Goal: Answer question/provide support

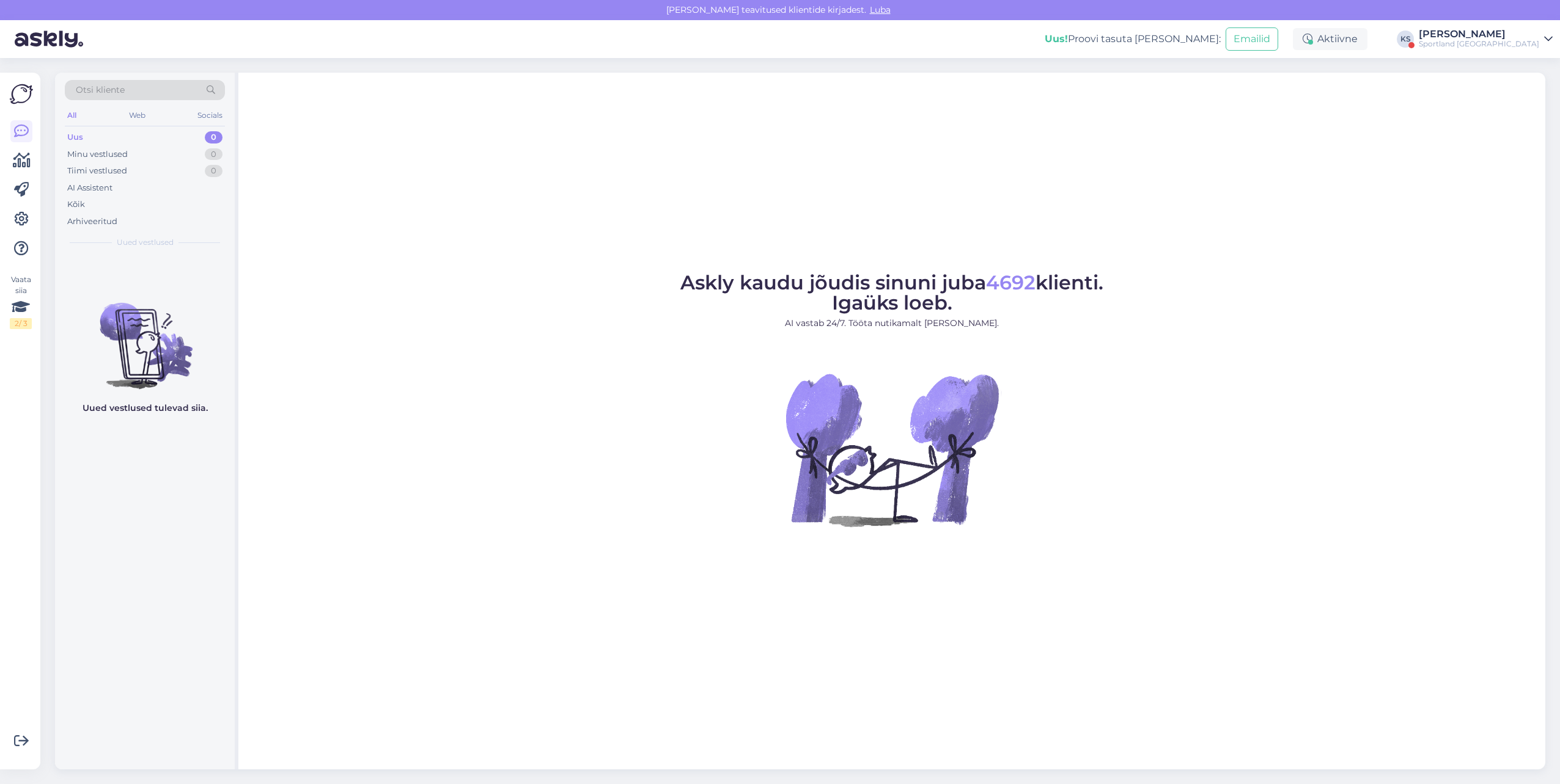
click at [1494, 42] on div "Sportland [GEOGRAPHIC_DATA]" at bounding box center [1479, 44] width 121 height 10
click at [1519, 88] on button "Ava" at bounding box center [1529, 95] width 27 height 19
click at [1520, 33] on div "[PERSON_NAME]" at bounding box center [1479, 35] width 121 height 10
click at [1530, 59] on button "Ava" at bounding box center [1529, 68] width 27 height 19
click at [1500, 31] on div "[PERSON_NAME]" at bounding box center [1479, 35] width 121 height 10
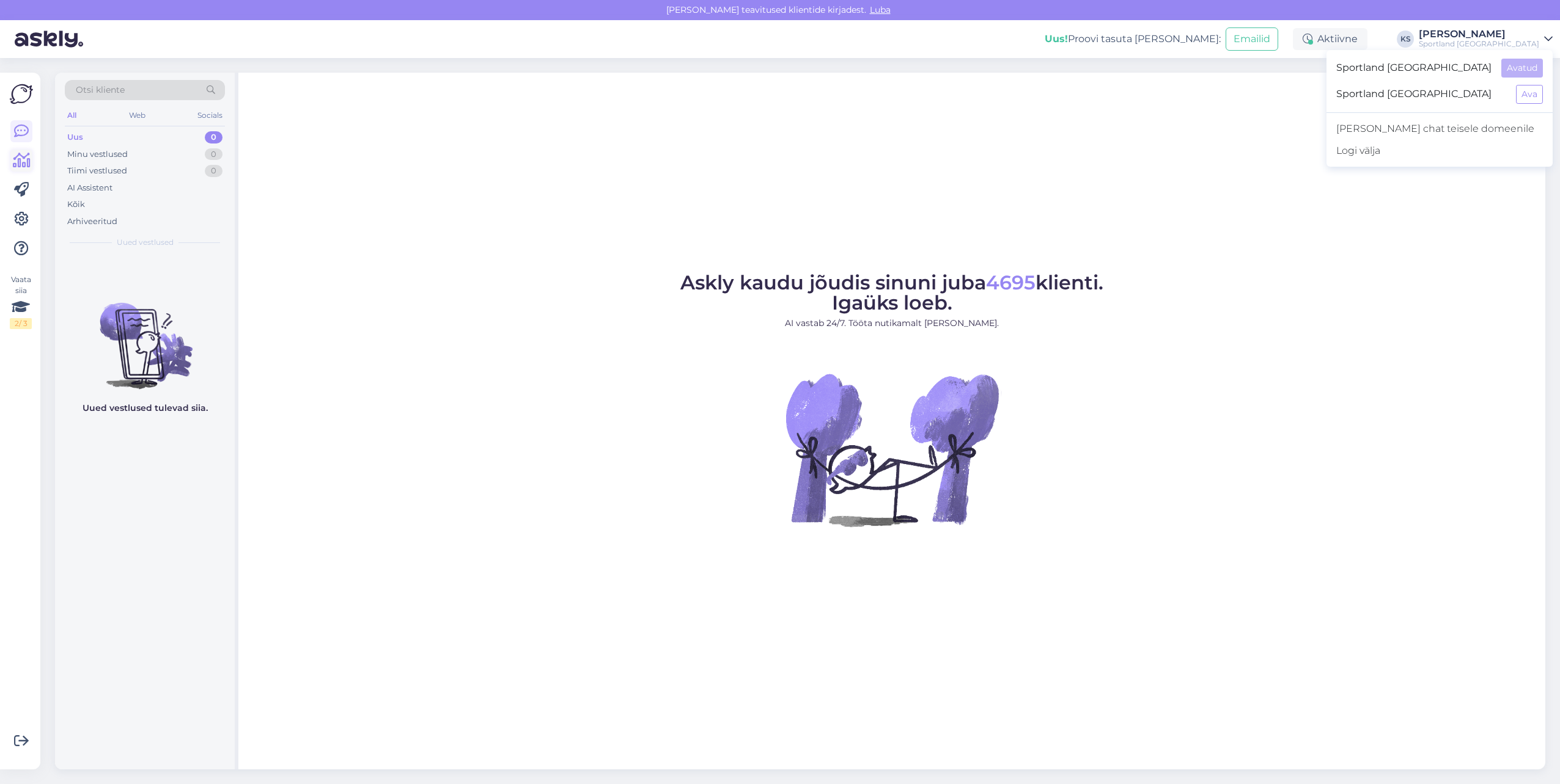
click at [28, 159] on icon at bounding box center [22, 161] width 18 height 14
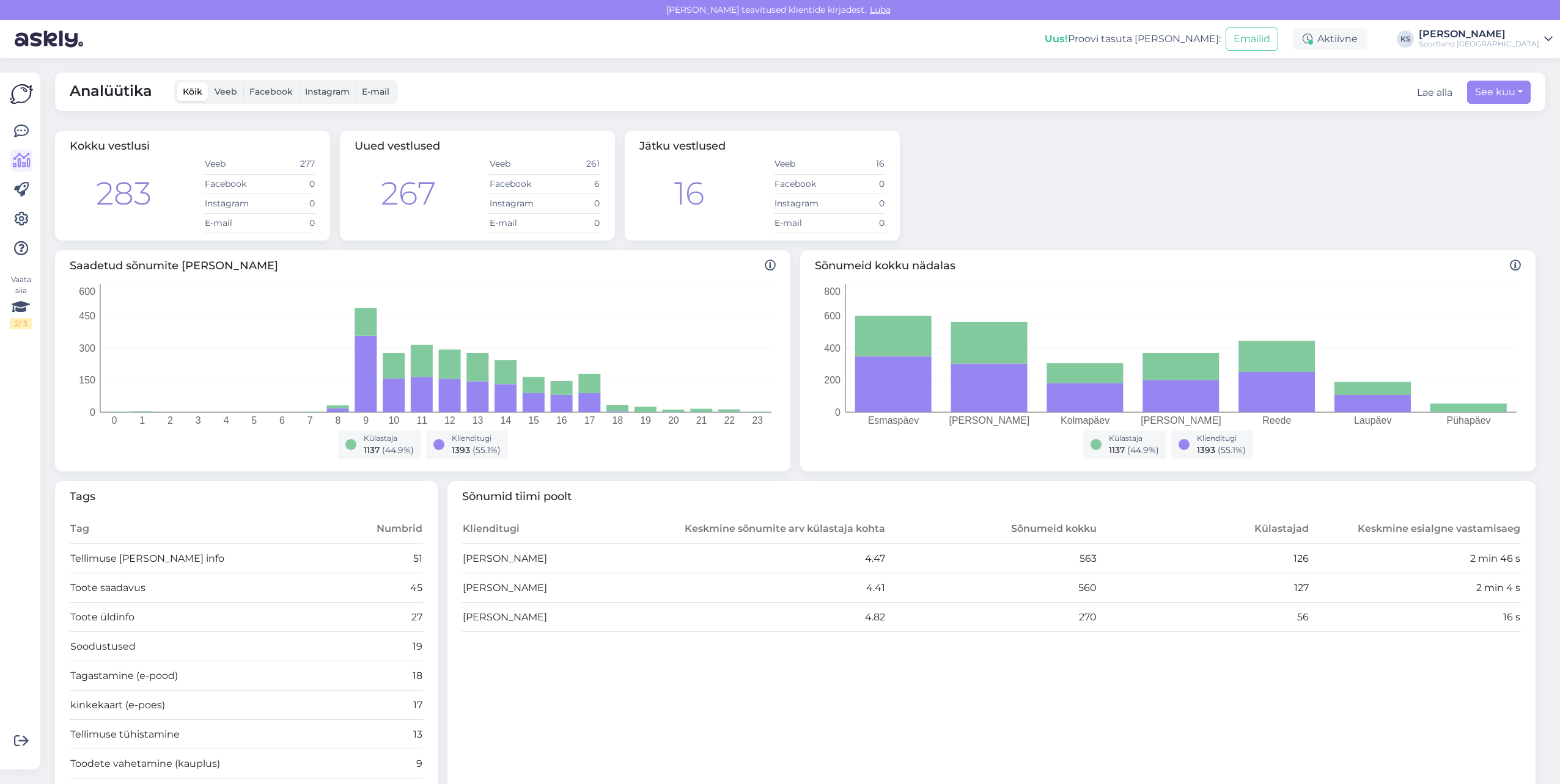
scroll to position [122, 0]
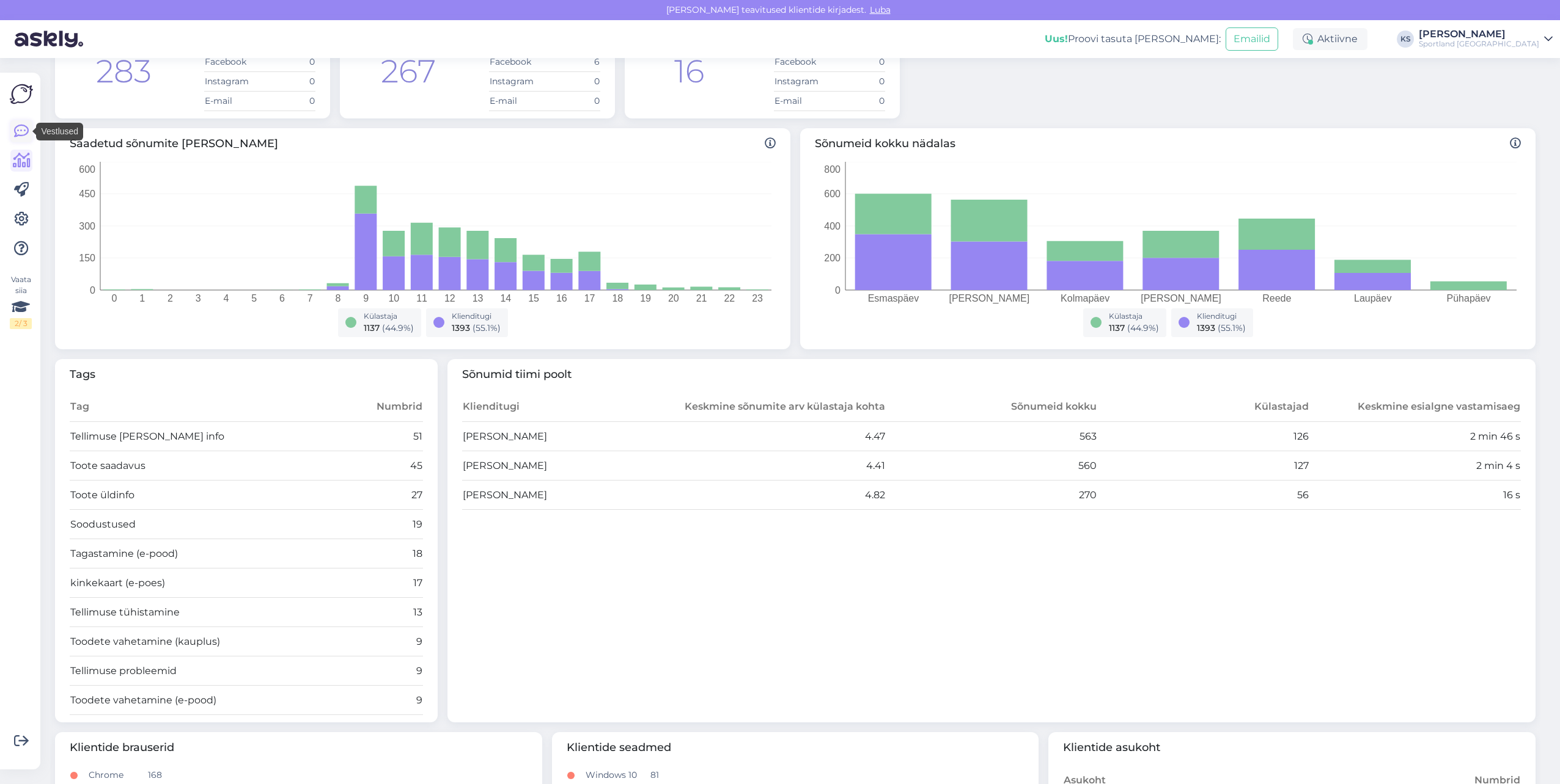
click at [17, 126] on icon at bounding box center [21, 131] width 14 height 14
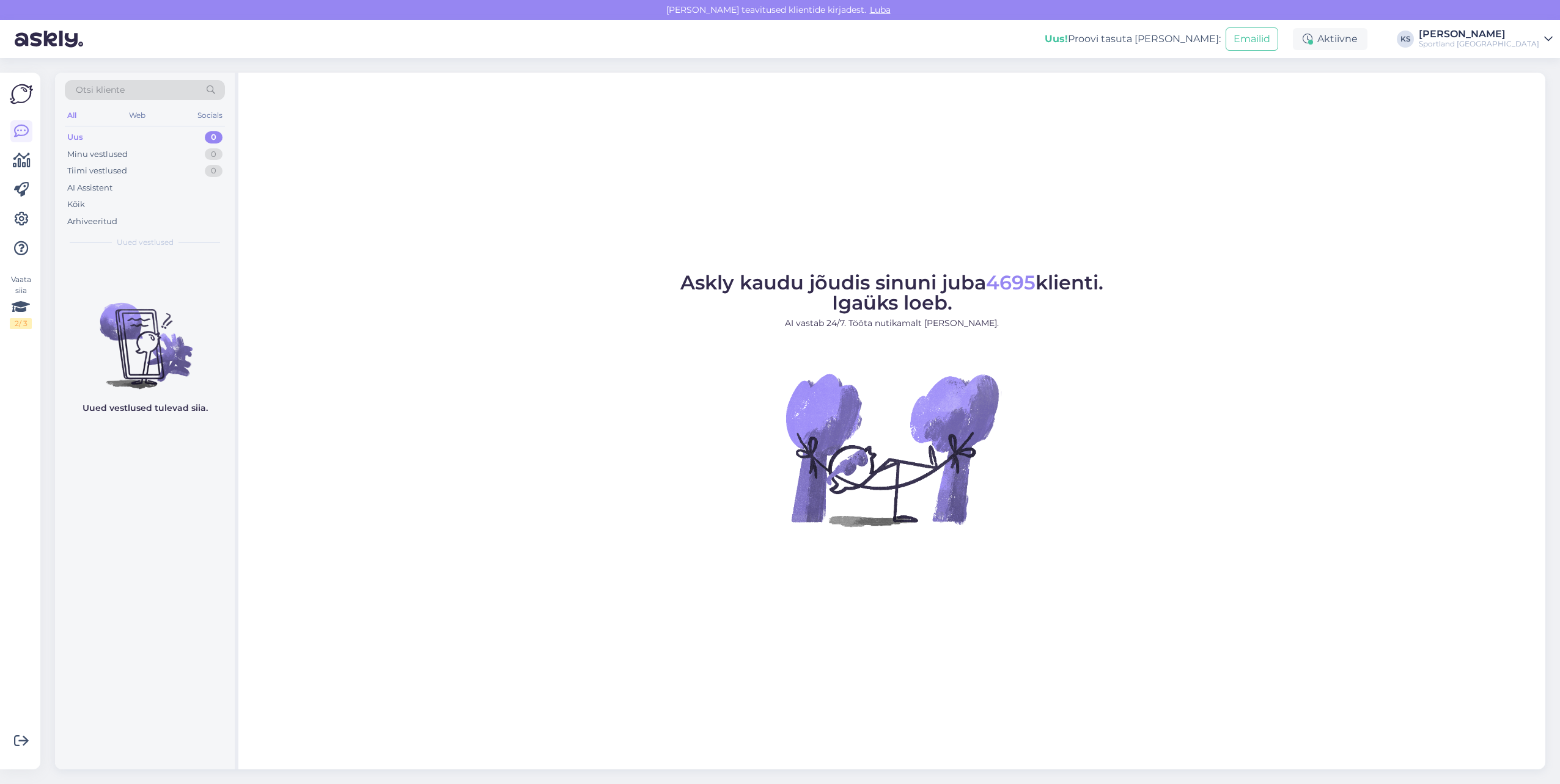
click at [1503, 36] on div "[PERSON_NAME]" at bounding box center [1479, 35] width 121 height 10
click at [1524, 103] on button "Ava" at bounding box center [1529, 95] width 27 height 19
click at [1517, 31] on div "[PERSON_NAME]" at bounding box center [1479, 35] width 121 height 10
click at [1528, 63] on button "Ava" at bounding box center [1529, 68] width 27 height 19
click at [1525, 32] on div "[PERSON_NAME]" at bounding box center [1479, 35] width 121 height 10
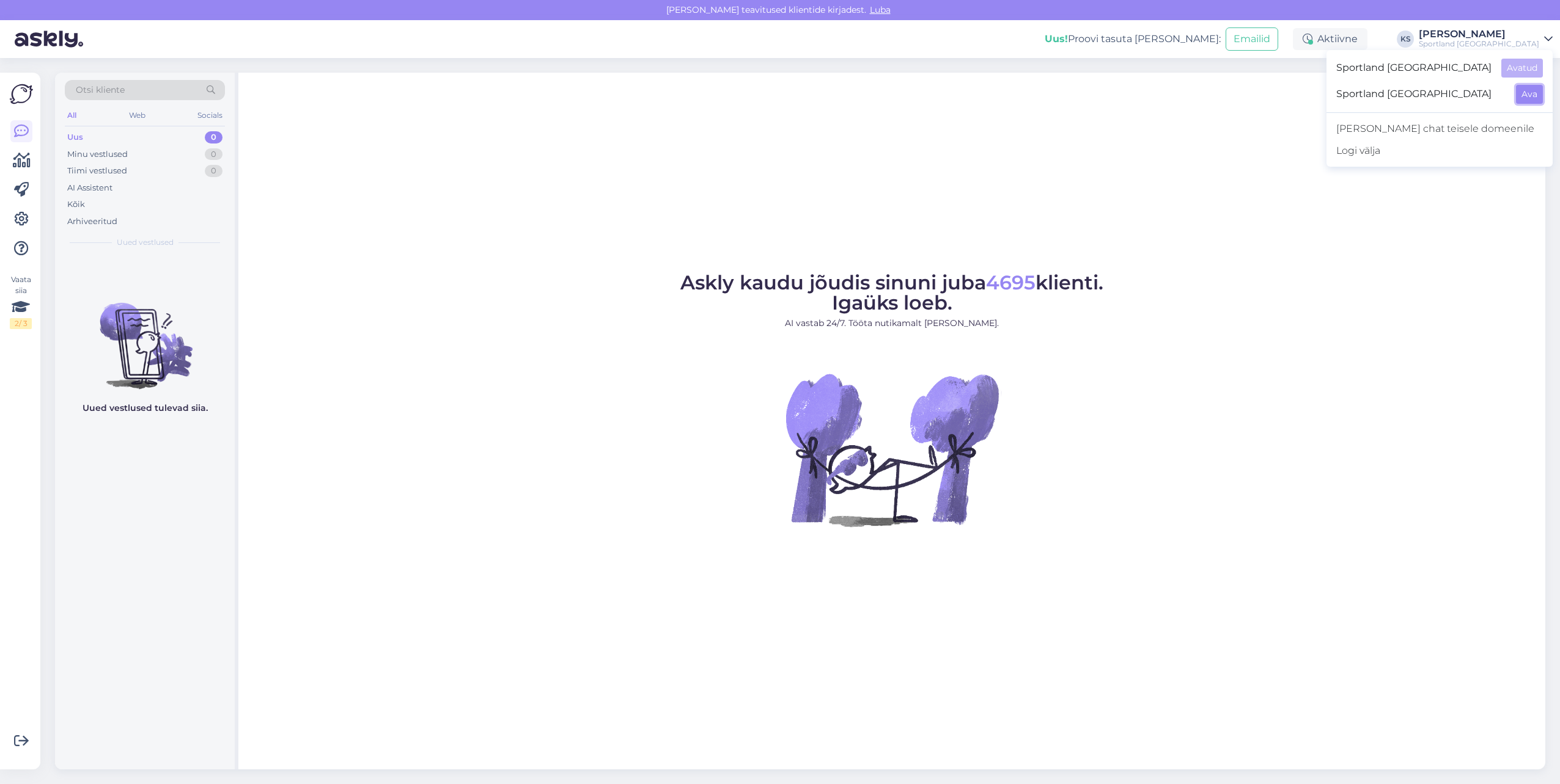
click at [1537, 86] on button "Ava" at bounding box center [1529, 95] width 27 height 19
click at [1525, 37] on div "[PERSON_NAME]" at bounding box center [1479, 35] width 121 height 10
click at [1535, 68] on button "Ava" at bounding box center [1529, 68] width 27 height 19
click at [105, 96] on span "Otsi kliente" at bounding box center [100, 90] width 49 height 13
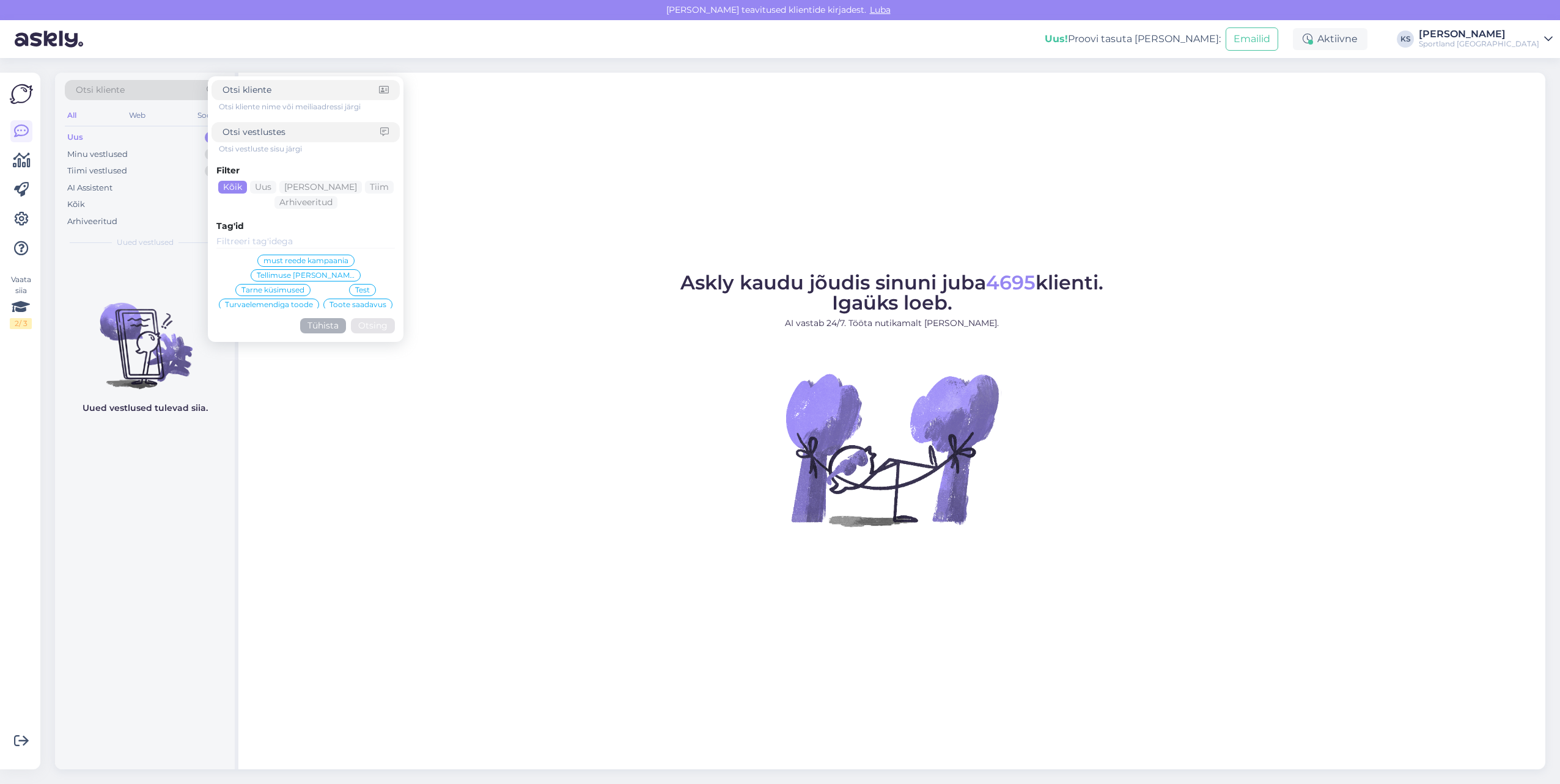
click at [268, 129] on input at bounding box center [301, 133] width 158 height 13
paste input "4000482895"
type input "4000482895"
click button "Otsing" at bounding box center [373, 325] width 44 height 15
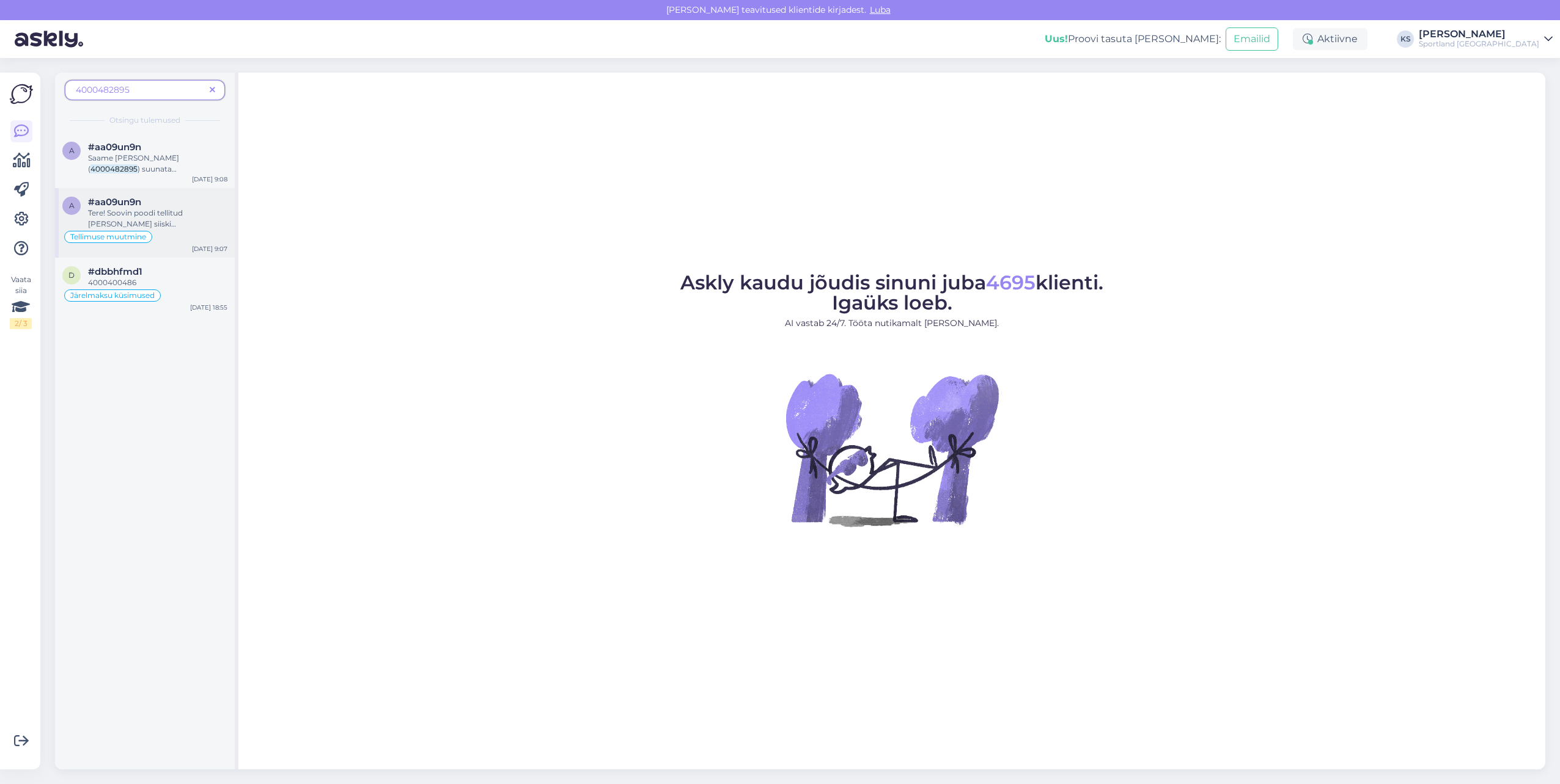
click at [119, 206] on span "#aa09un9n" at bounding box center [115, 202] width 53 height 11
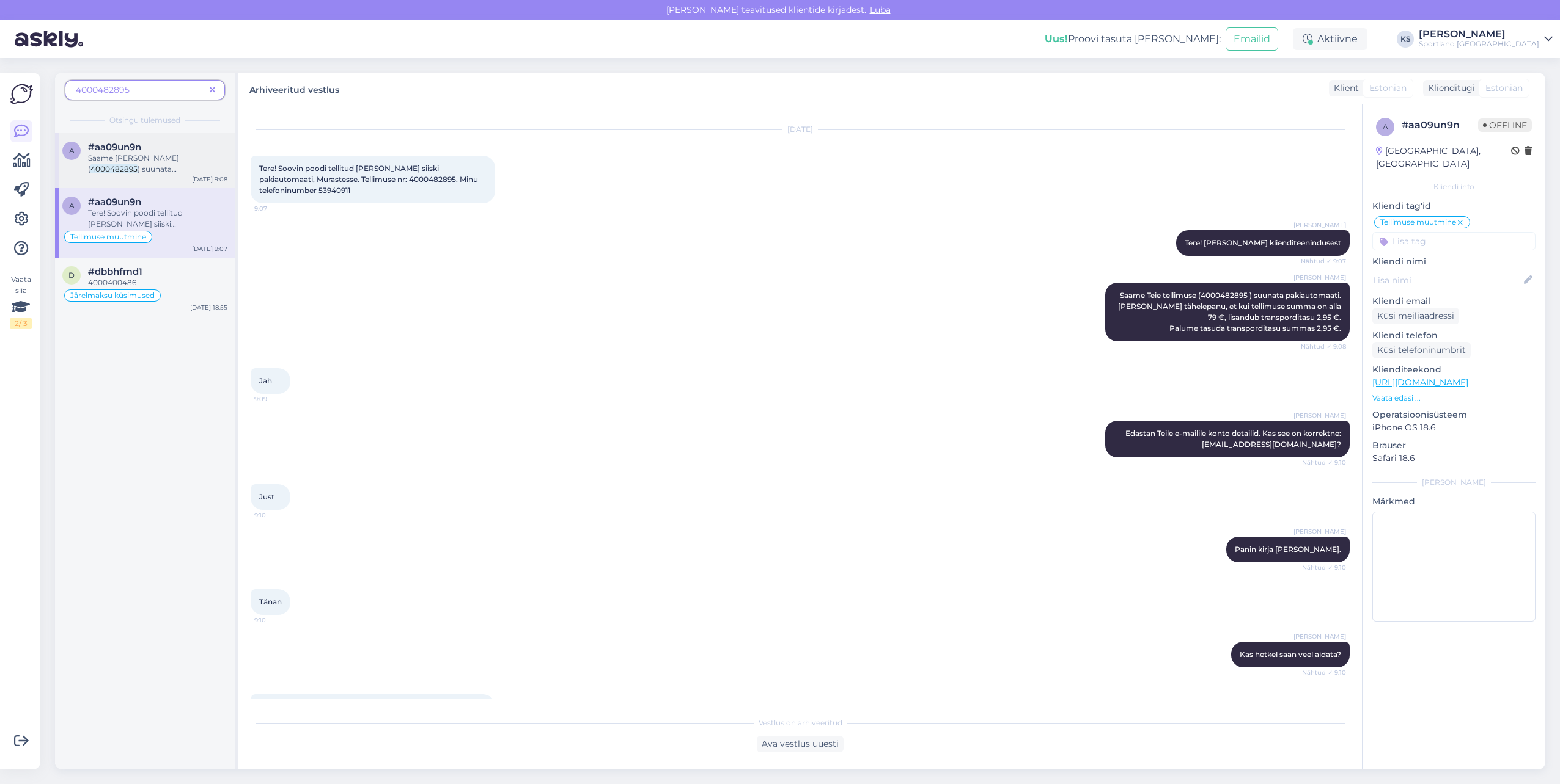
click at [157, 166] on span ") suunata pakiautomaati. [PERSON_NAME] tähelepanu, et kui tellimuse summa on al…" at bounding box center [158, 197] width 138 height 64
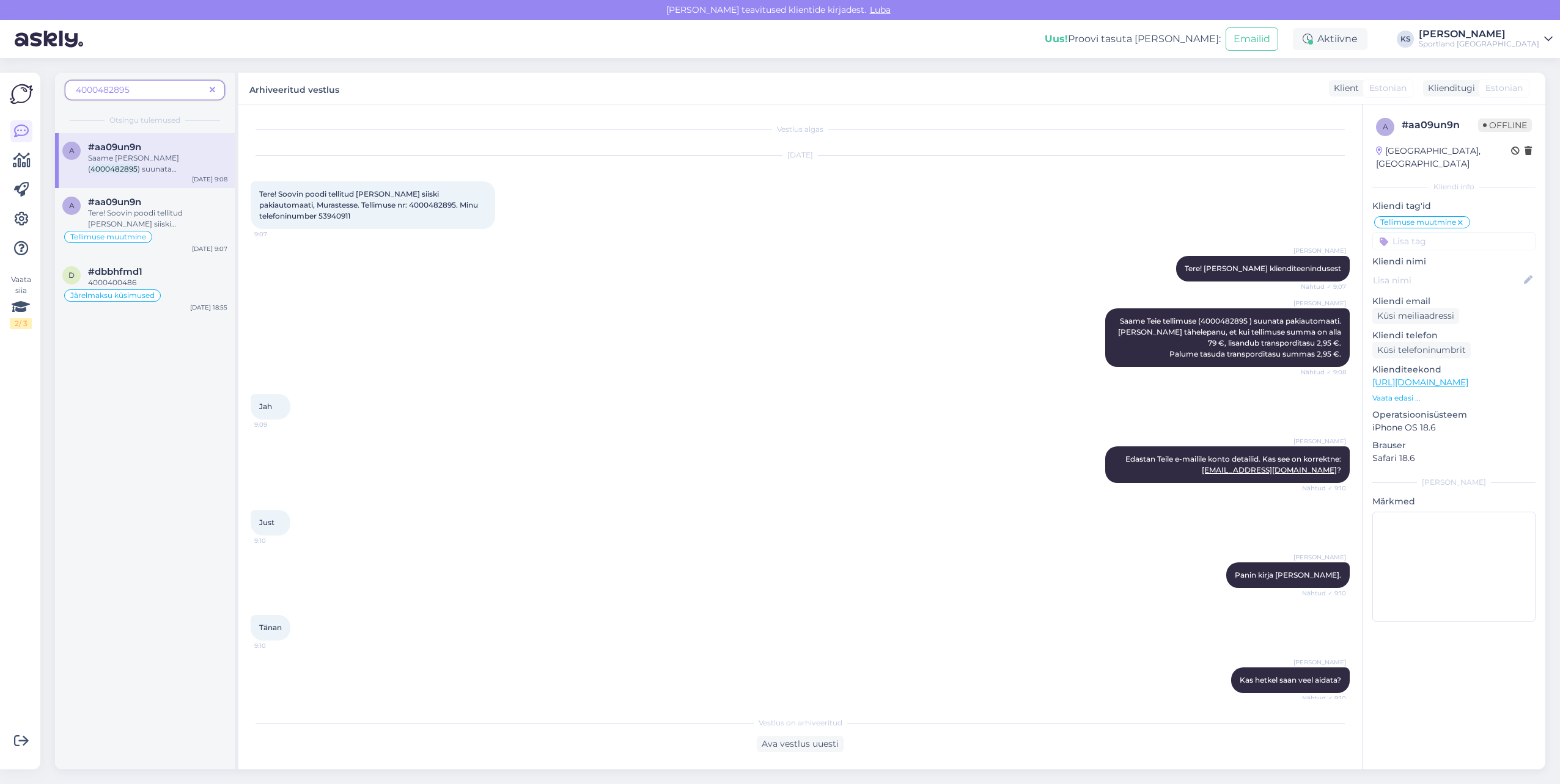
click at [282, 211] on span "Tere! Soovin poodi tellitud [PERSON_NAME] siiski pakiautomaati, Murastesse. Tel…" at bounding box center [369, 205] width 221 height 31
copy div "Tere! Soovin poodi tellitud [PERSON_NAME] siiski pakiautomaati, Murastesse. Tel…"
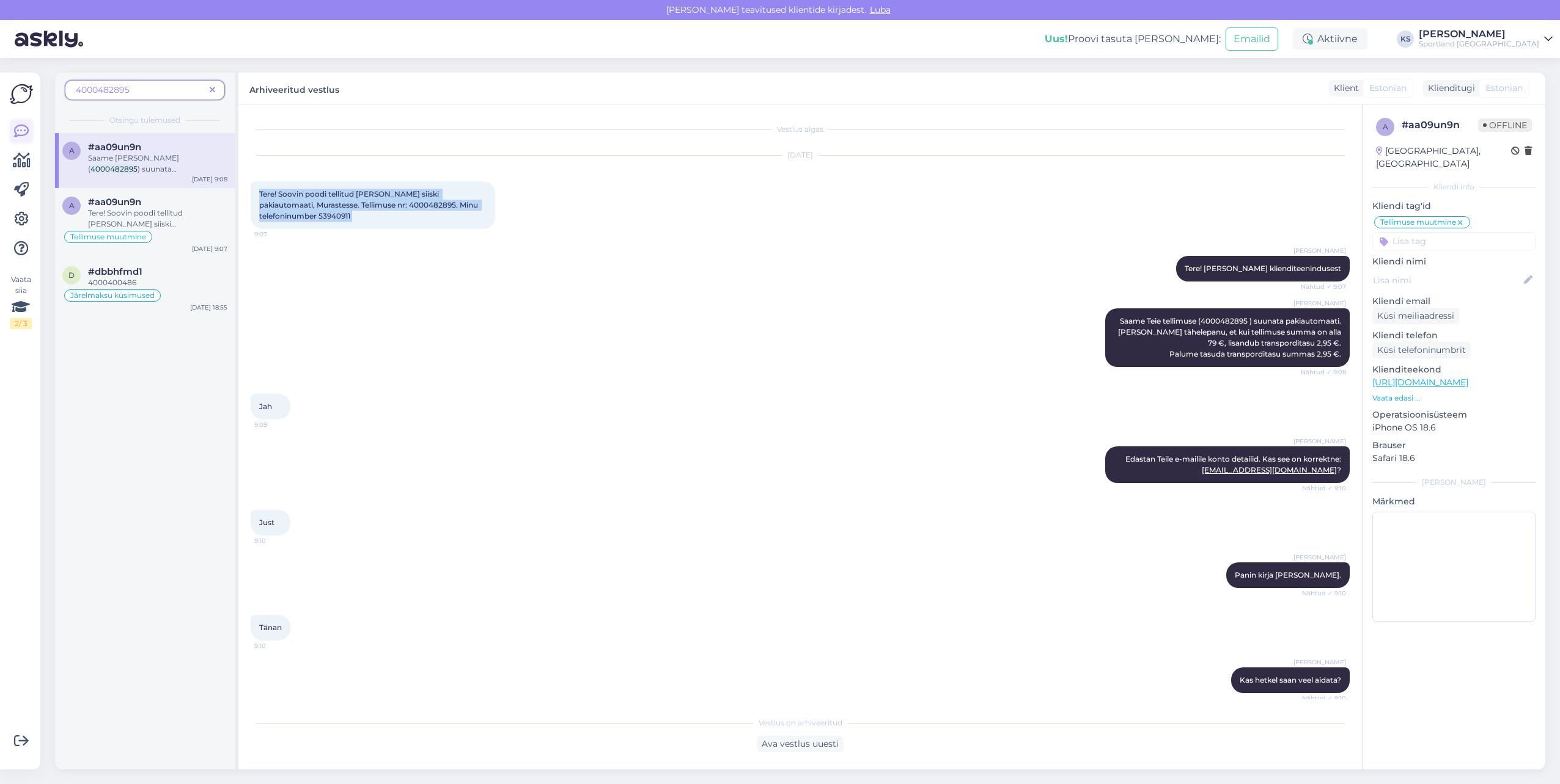
click at [13, 136] on link at bounding box center [21, 131] width 22 height 22
click at [215, 92] on span at bounding box center [212, 90] width 15 height 13
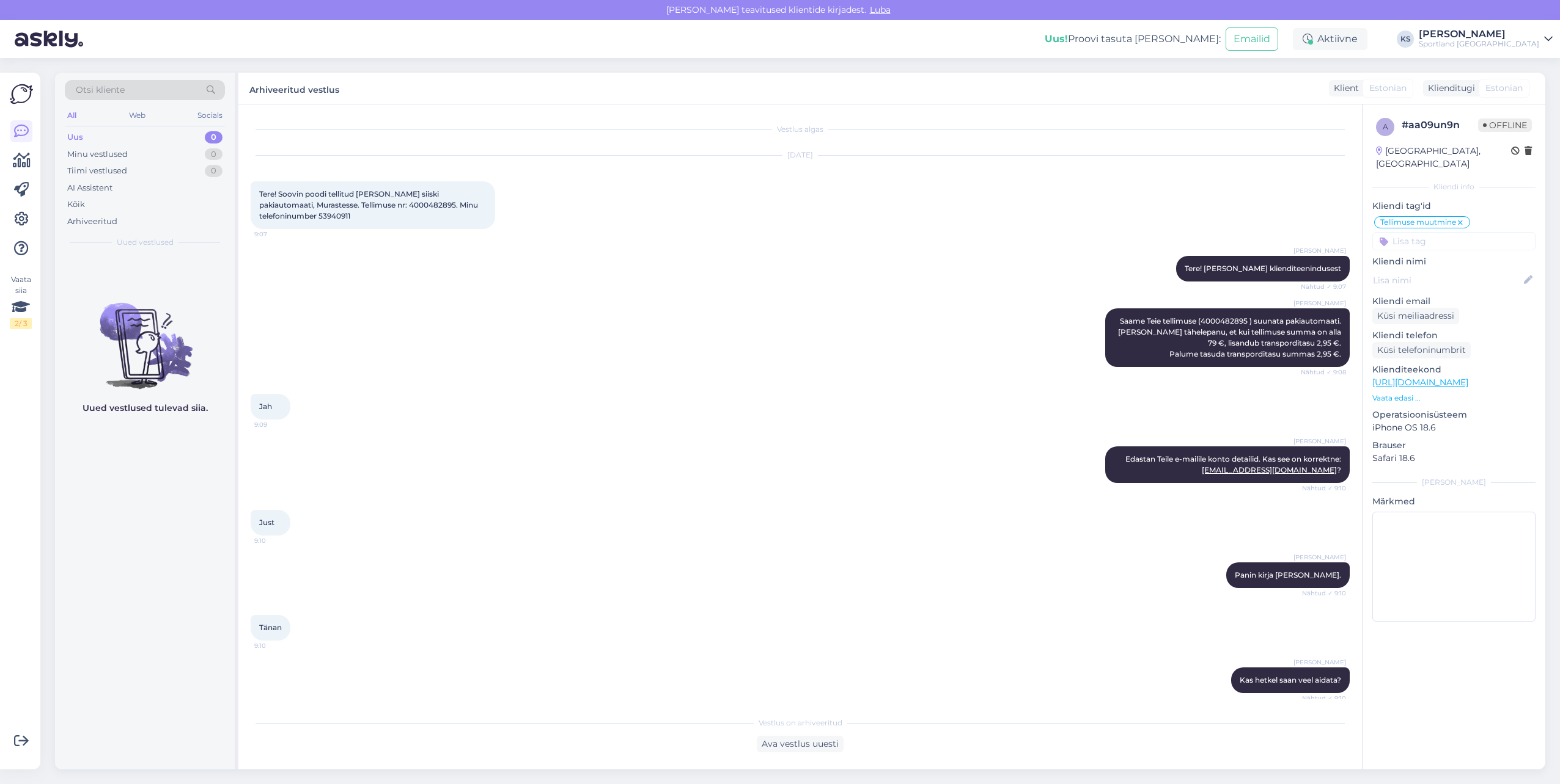
click at [32, 161] on div "Vaata siia 2 / 3" at bounding box center [21, 421] width 23 height 677
click at [25, 165] on icon at bounding box center [22, 161] width 18 height 14
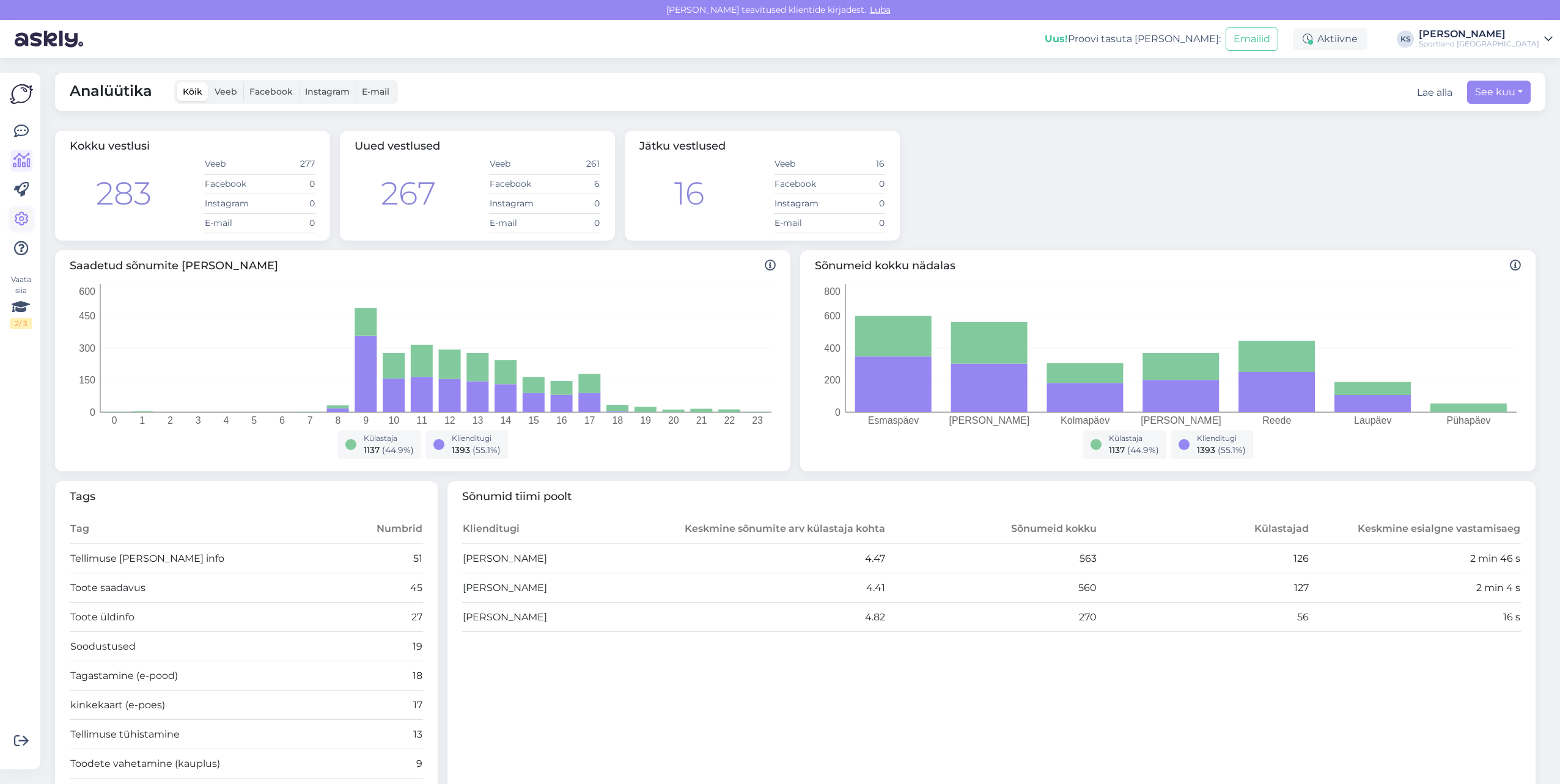
click at [19, 215] on icon at bounding box center [21, 219] width 14 height 14
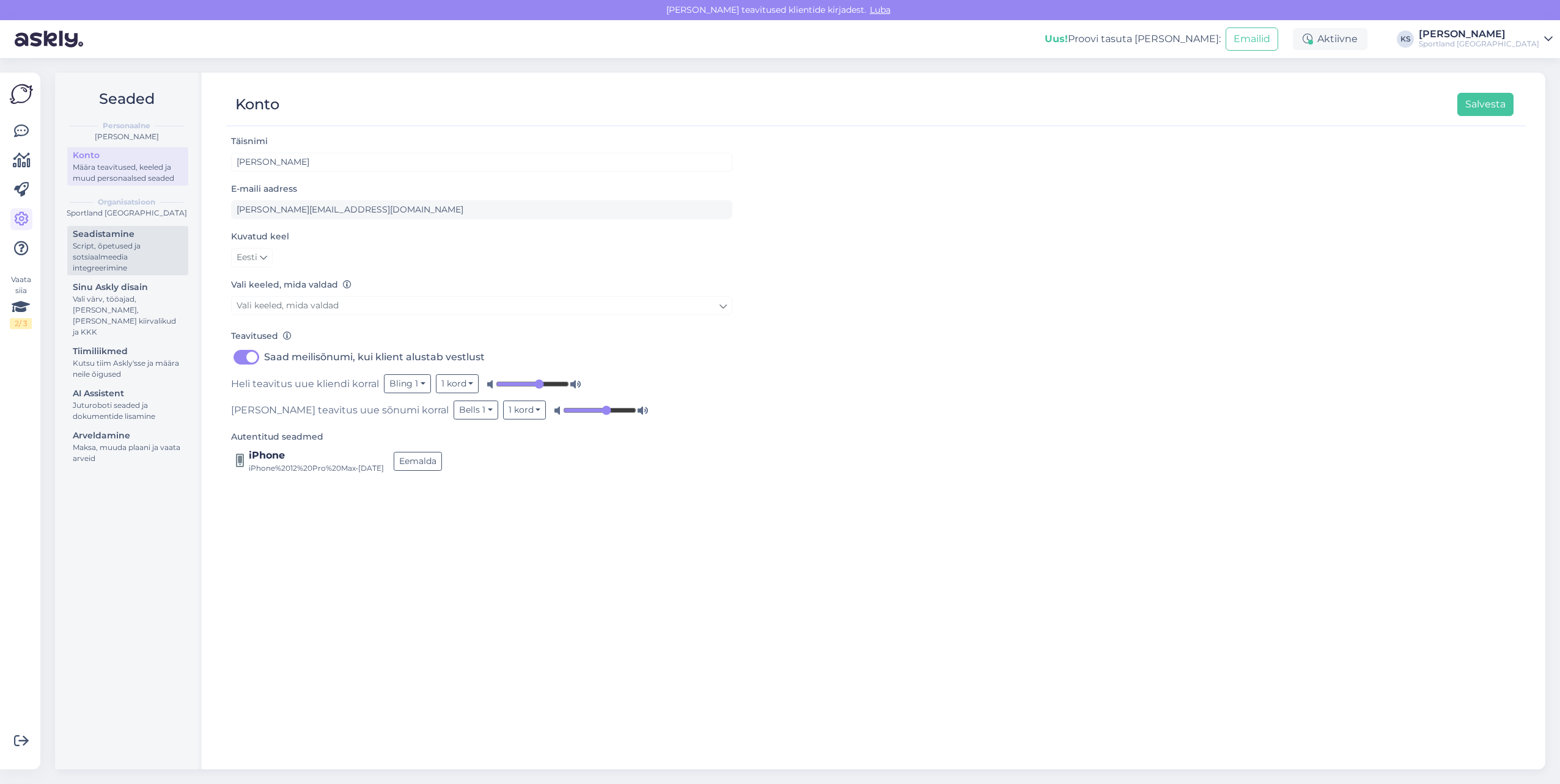
click at [132, 259] on div "Script, õpetused ja sotsiaalmeedia integreerimine" at bounding box center [128, 257] width 110 height 33
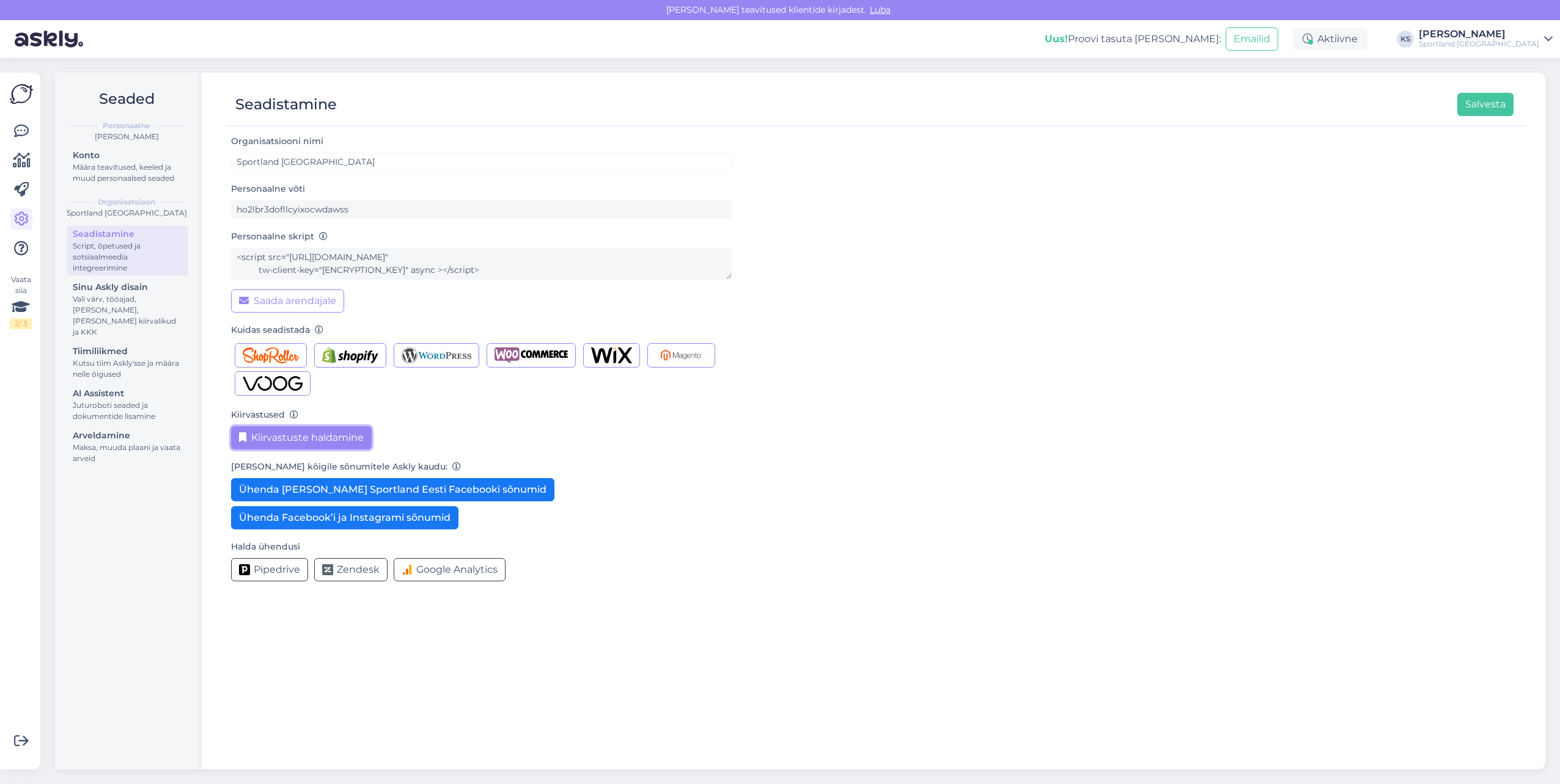
click at [278, 435] on button "Kiirvastuste haldamine" at bounding box center [301, 438] width 141 height 23
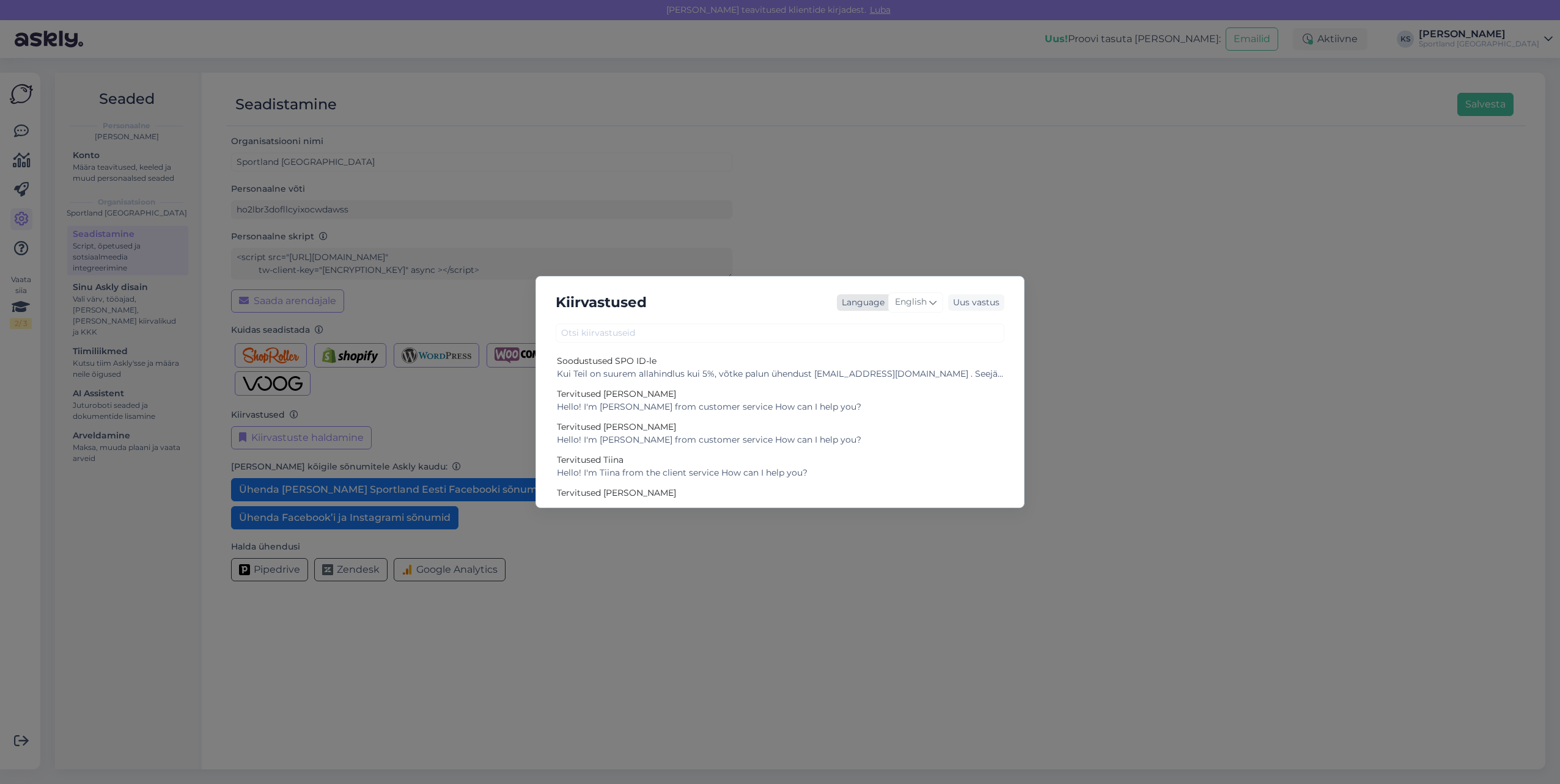
click at [931, 305] on icon at bounding box center [932, 302] width 7 height 14
click at [890, 335] on input at bounding box center [890, 329] width 115 height 19
type input "es"
click at [869, 367] on link "Estonian" at bounding box center [890, 376] width 134 height 19
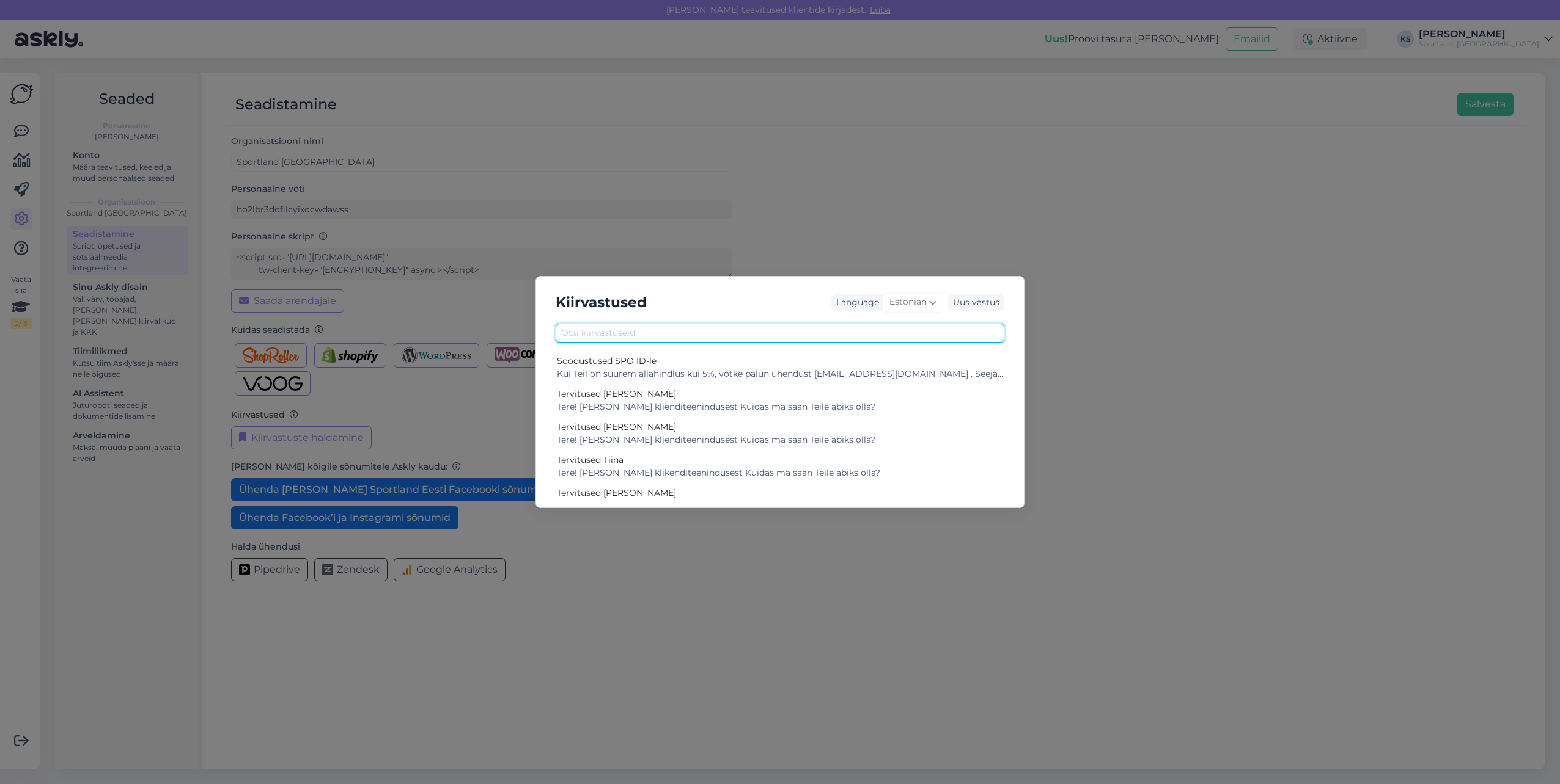
click at [825, 338] on input "text" at bounding box center [780, 333] width 448 height 19
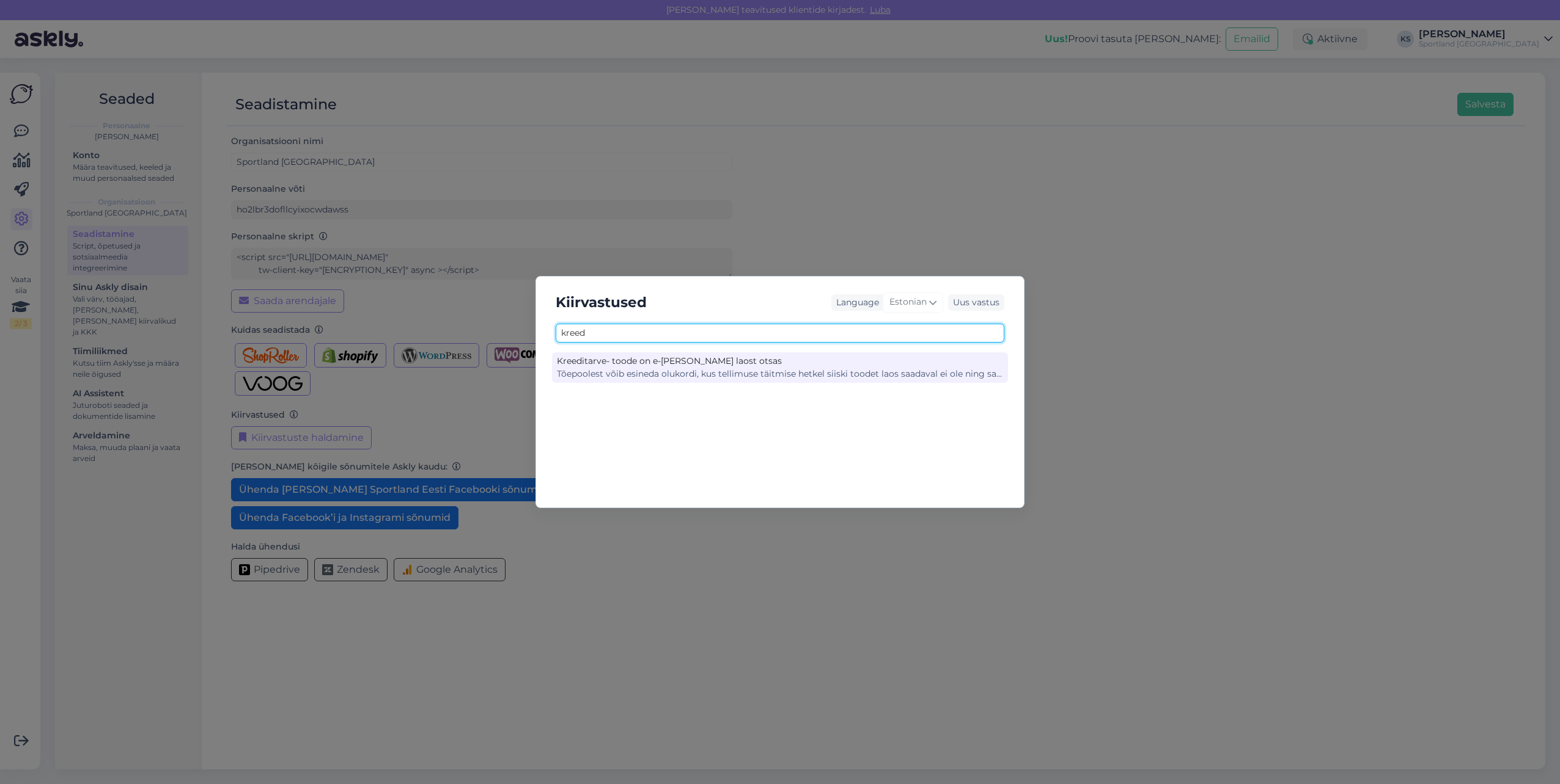
type input "kreed"
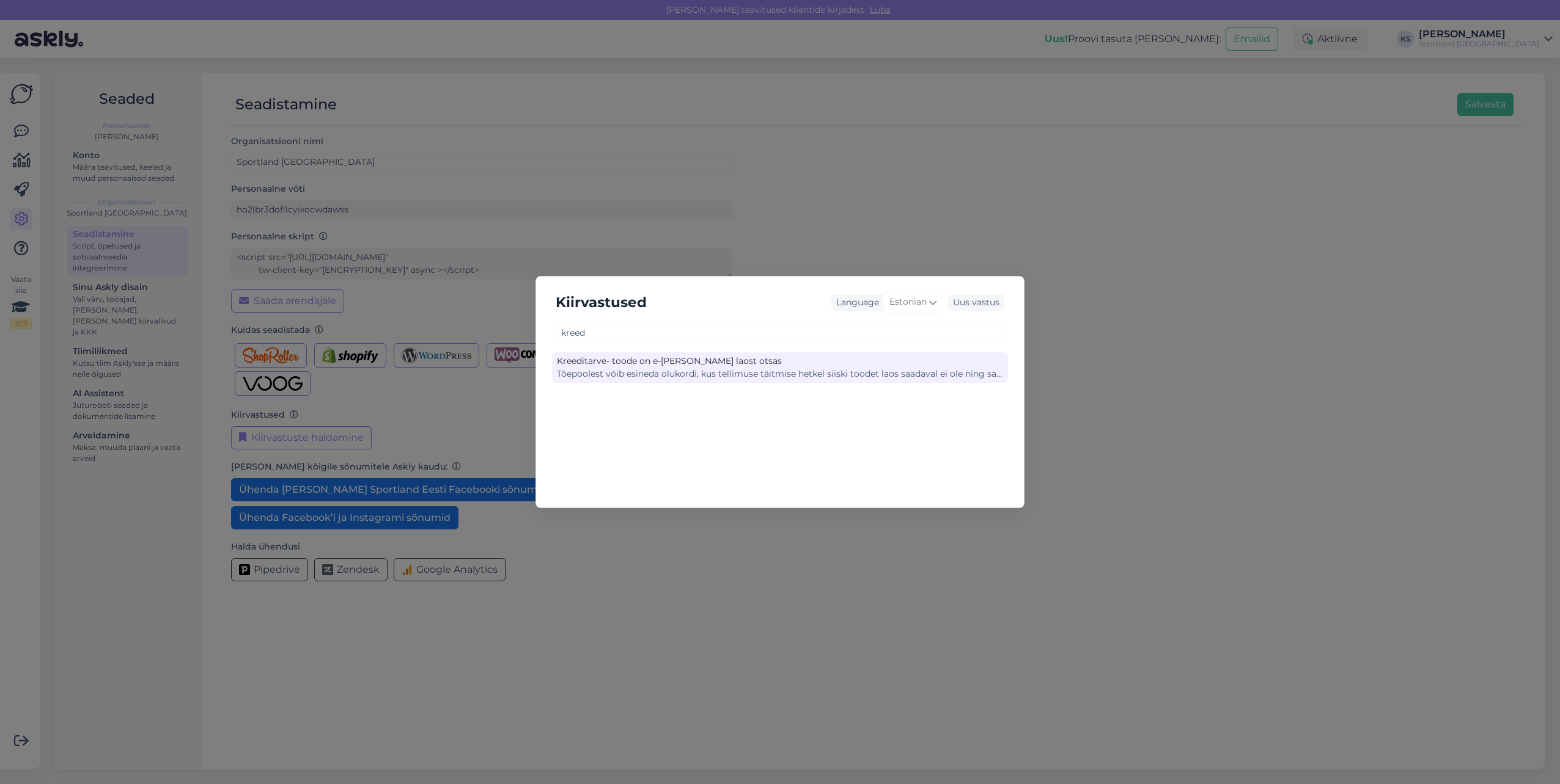
click at [752, 371] on div "Tõepoolest võib esineda olukordi, kus tellimuse täitmise hetkel siiski toodet l…" at bounding box center [780, 374] width 446 height 13
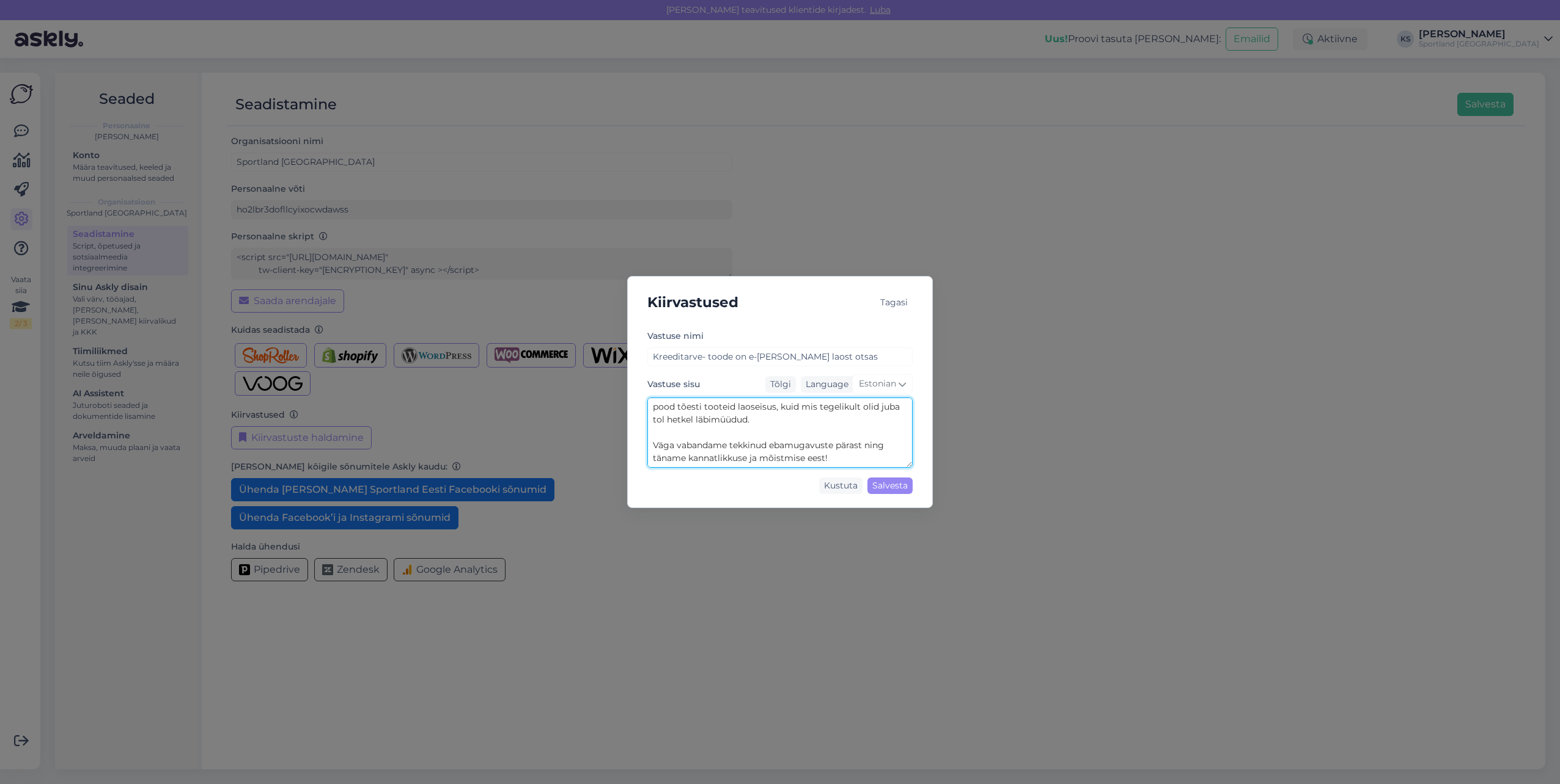
drag, startPoint x: 652, startPoint y: 402, endPoint x: 860, endPoint y: 458, distance: 215.4
click at [881, 468] on textarea "Tõepoolest võib esineda olukordi, kus tellimuse täitmise hetkel siiski toodet l…" at bounding box center [780, 432] width 265 height 70
click at [1009, 242] on div "Kiirvastused Tagasi [PERSON_NAME] nimi Kreeditarve- toode on e-[PERSON_NAME] la…" at bounding box center [780, 392] width 1560 height 784
